Goal: Information Seeking & Learning: Check status

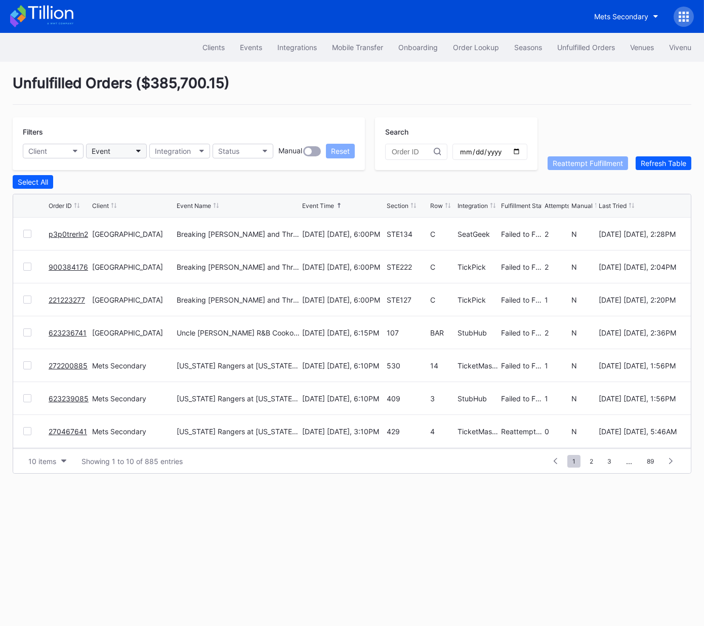
click at [101, 150] on div "Event" at bounding box center [101, 151] width 19 height 9
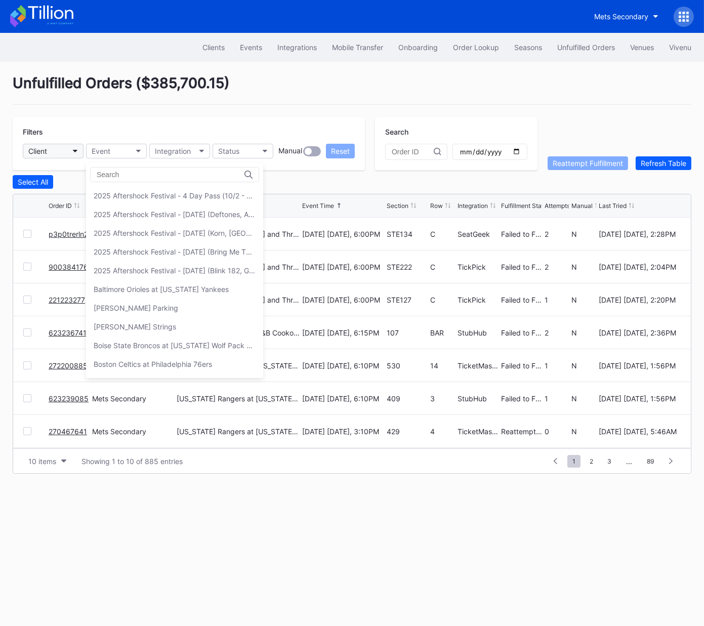
drag, startPoint x: 101, startPoint y: 150, endPoint x: 69, endPoint y: 147, distance: 31.5
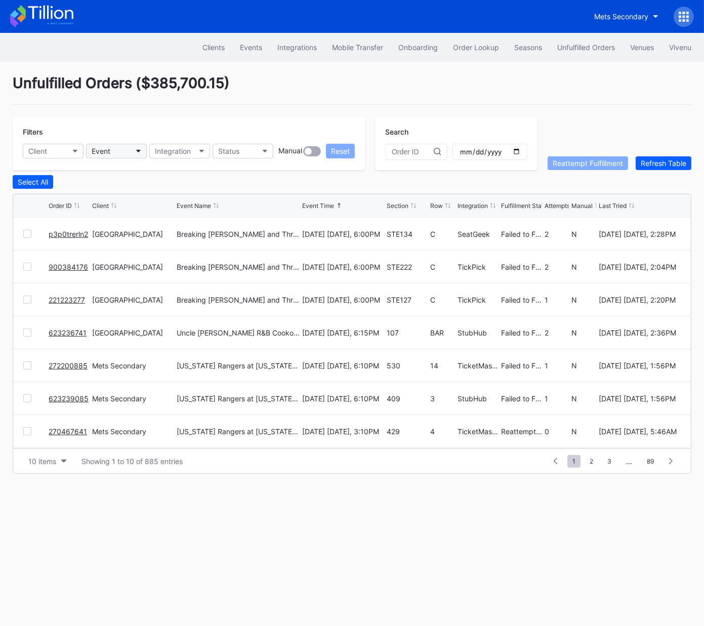
click at [117, 147] on button "Event" at bounding box center [116, 151] width 61 height 15
click at [456, 48] on div "Order Lookup" at bounding box center [476, 47] width 46 height 9
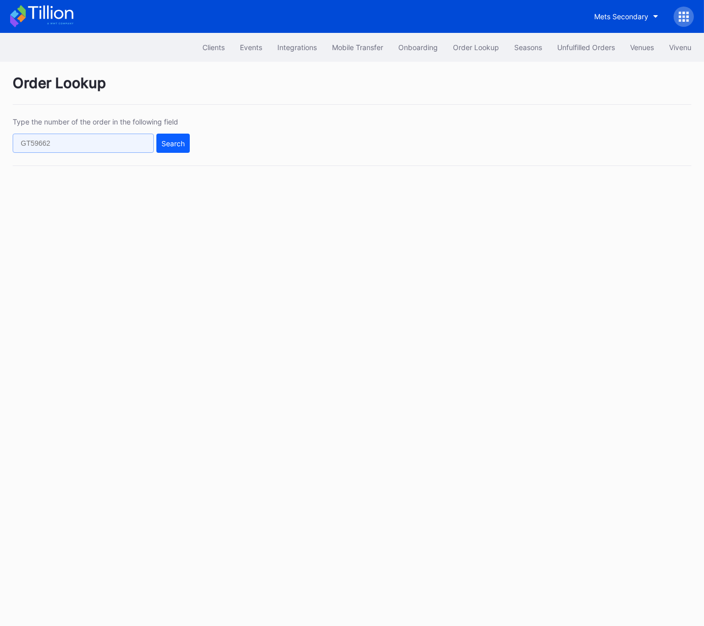
drag, startPoint x: 124, startPoint y: 143, endPoint x: 138, endPoint y: 144, distance: 14.3
click at [124, 143] on input "text" at bounding box center [83, 143] width 141 height 19
paste input "622981774"
type input "622981774"
click at [168, 143] on div "Search" at bounding box center [173, 143] width 23 height 9
